Goal: Complete application form

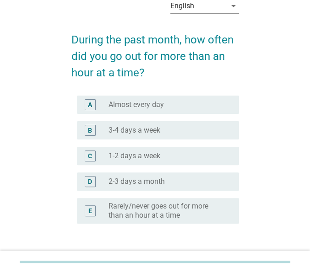
scroll to position [48, 0]
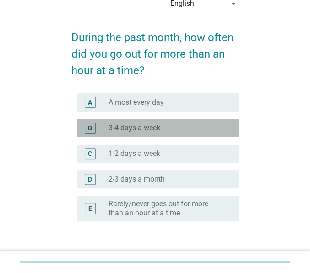
click at [190, 129] on div "radio_button_unchecked 3-4 days a week" at bounding box center [166, 128] width 115 height 9
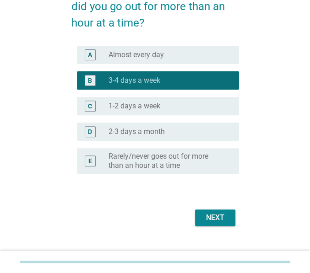
scroll to position [110, 0]
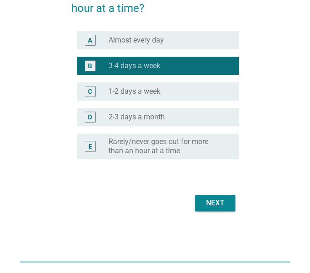
click at [221, 205] on div "Next" at bounding box center [215, 203] width 26 height 11
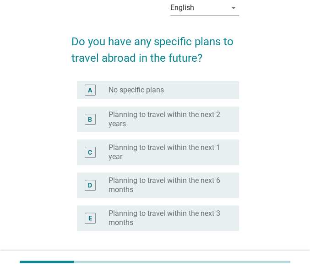
scroll to position [48, 0]
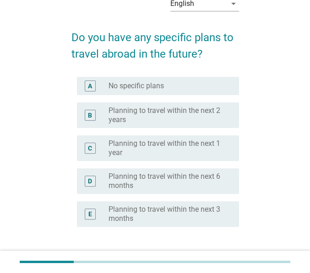
click at [195, 147] on label "Planning to travel within the next 1 year" at bounding box center [166, 148] width 115 height 18
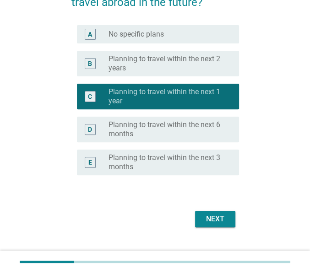
scroll to position [116, 0]
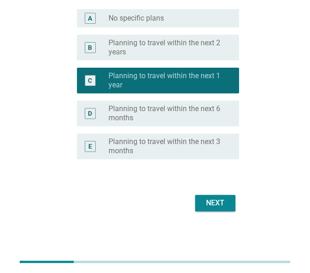
click at [216, 202] on div "Next" at bounding box center [215, 203] width 26 height 11
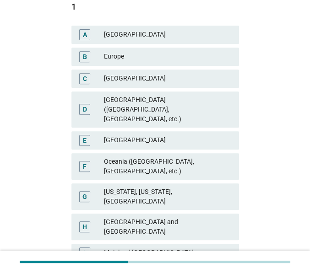
scroll to position [145, 0]
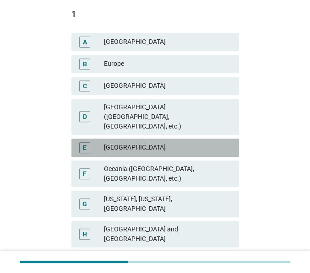
click at [168, 142] on div "[GEOGRAPHIC_DATA]" at bounding box center [167, 147] width 127 height 11
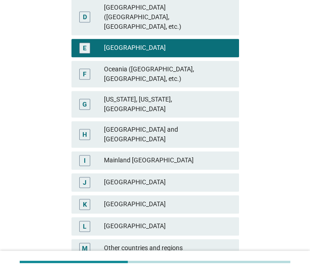
scroll to position [282, 0]
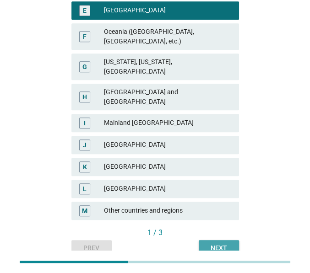
click at [222, 244] on div "Next" at bounding box center [219, 249] width 26 height 10
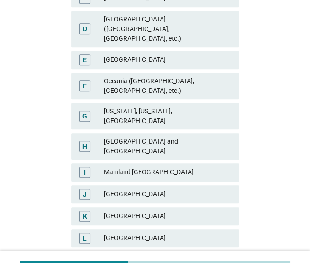
scroll to position [242, 0]
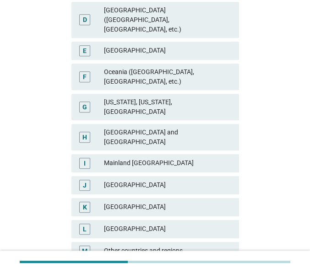
click at [155, 202] on div "[GEOGRAPHIC_DATA]" at bounding box center [167, 207] width 127 height 11
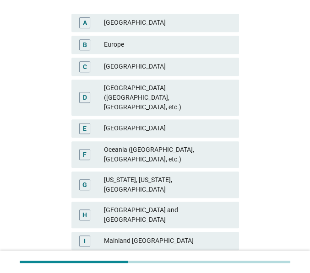
scroll to position [193, 0]
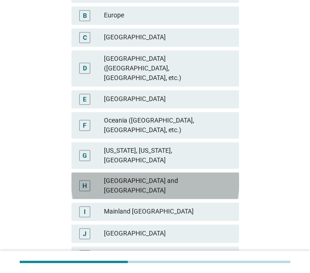
click at [197, 176] on div "[GEOGRAPHIC_DATA] and [GEOGRAPHIC_DATA]" at bounding box center [167, 185] width 127 height 19
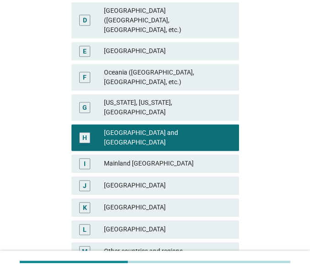
scroll to position [282, 0]
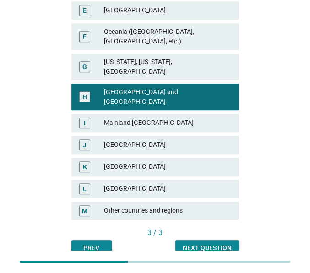
click at [215, 244] on div "Next question" at bounding box center [207, 249] width 49 height 10
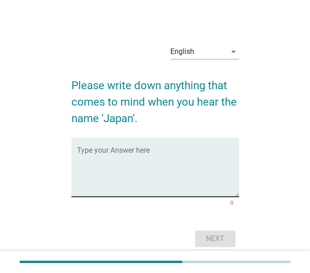
click at [134, 163] on textarea "Type your Answer here" at bounding box center [158, 173] width 162 height 48
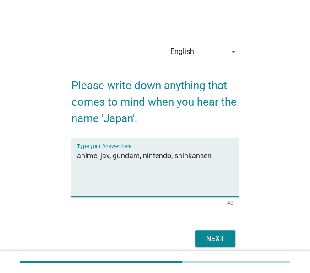
type textarea "anime, jav, gundam, nintendo, shinkansen"
click at [217, 238] on div "Next" at bounding box center [215, 239] width 26 height 11
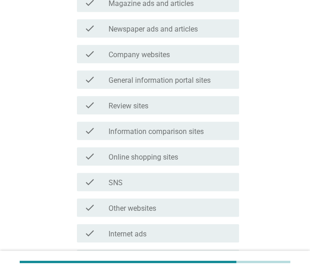
scroll to position [242, 0]
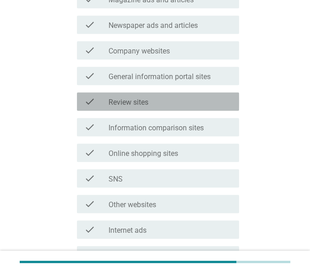
click at [168, 105] on div "check_box_outline_blank Review sites" at bounding box center [170, 101] width 123 height 11
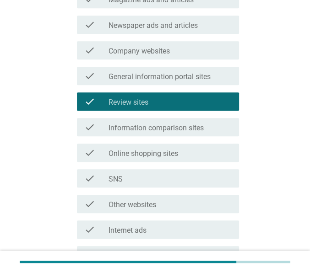
click at [167, 199] on div "check_box_outline_blank Other websites" at bounding box center [170, 204] width 123 height 11
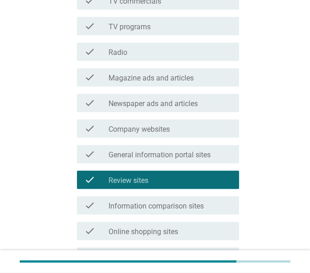
scroll to position [145, 0]
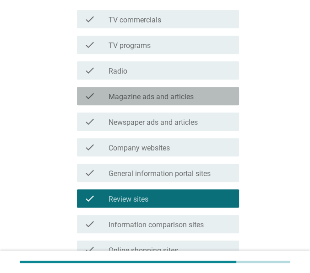
click at [201, 98] on div "check_box_outline_blank Magazine ads and articles" at bounding box center [170, 96] width 123 height 11
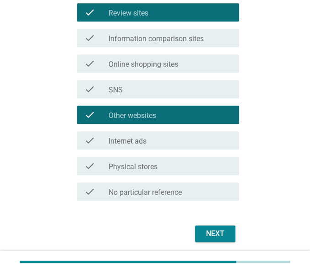
scroll to position [362, 0]
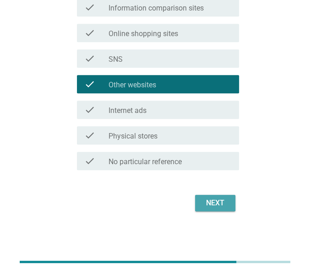
click at [209, 200] on div "Next" at bounding box center [215, 203] width 26 height 11
